Goal: Transaction & Acquisition: Subscribe to service/newsletter

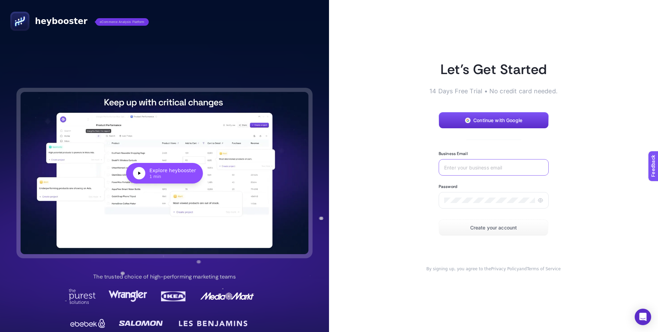
click at [492, 164] on input "Business Email" at bounding box center [493, 166] width 99 height 5
click at [585, 113] on article "Let’s Get Started 14 Days Free Trial • No credit card needed. Continue with Goo…" at bounding box center [493, 166] width 329 height 332
click at [521, 168] on input "Business Email" at bounding box center [493, 166] width 99 height 5
click at [512, 124] on button "Continue with Google" at bounding box center [494, 120] width 110 height 16
